Goal: Task Accomplishment & Management: Manage account settings

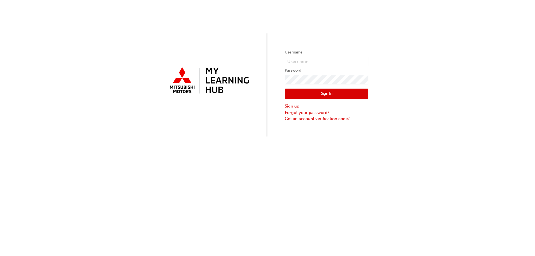
click at [305, 91] on button "Sign In" at bounding box center [327, 94] width 84 height 11
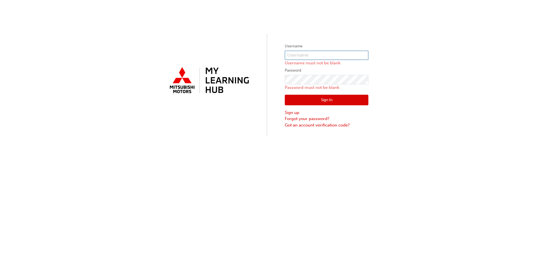
click at [300, 56] on input "text" at bounding box center [327, 55] width 84 height 9
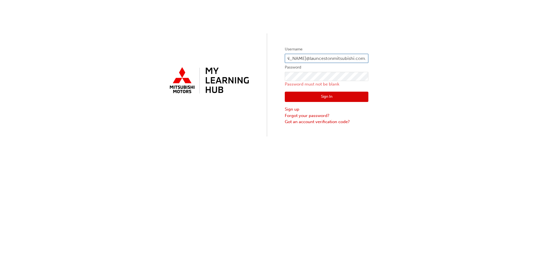
scroll to position [0, 20]
type input "[PERSON_NAME]@launcestonmitsubishi.com.auMunro308"
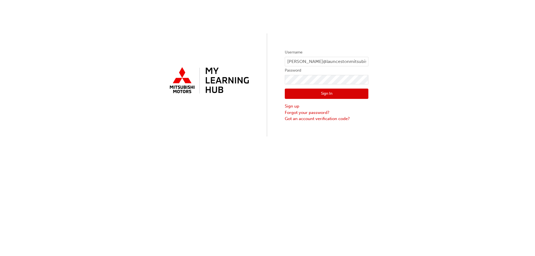
click at [323, 93] on button "Sign In" at bounding box center [327, 94] width 84 height 11
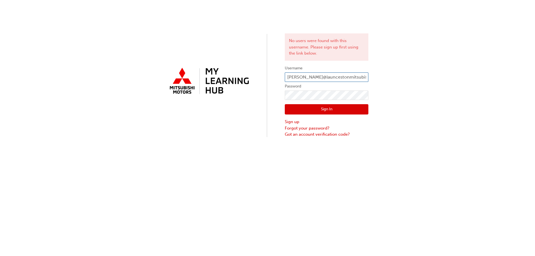
click at [337, 78] on input "[PERSON_NAME]@launcestonmitsubishi.com.auMunro308" at bounding box center [327, 76] width 84 height 9
click at [364, 77] on input "[PERSON_NAME]@launcestonmitsubishi.com.auMunro308" at bounding box center [327, 76] width 84 height 9
click at [367, 76] on input "[PERSON_NAME]@launcestonmitsubishi.com.auMunro308" at bounding box center [327, 76] width 84 height 9
click at [241, 133] on div "No users were found with this username. Please sign up first using the link bel…" at bounding box center [267, 69] width 535 height 138
